Goal: Navigation & Orientation: Find specific page/section

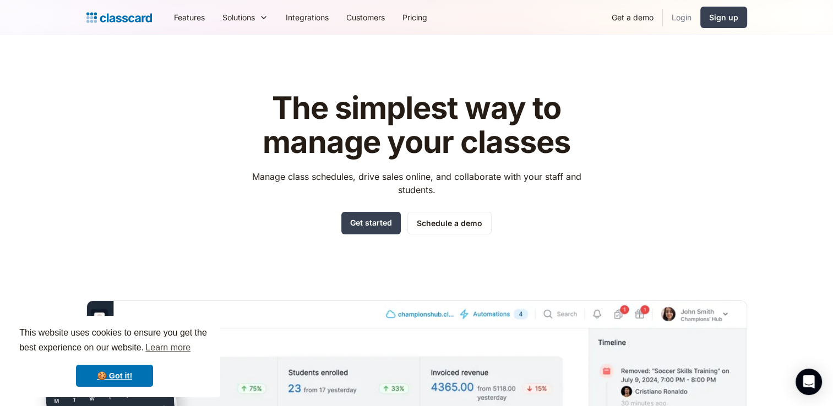
click at [676, 17] on link "Login" at bounding box center [681, 17] width 37 height 25
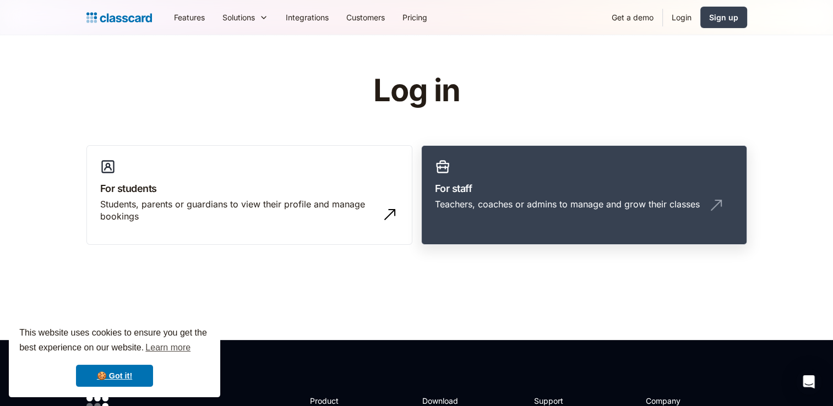
click at [513, 193] on h3 "For staff" at bounding box center [584, 188] width 298 height 15
